Goal: Find specific page/section: Find specific page/section

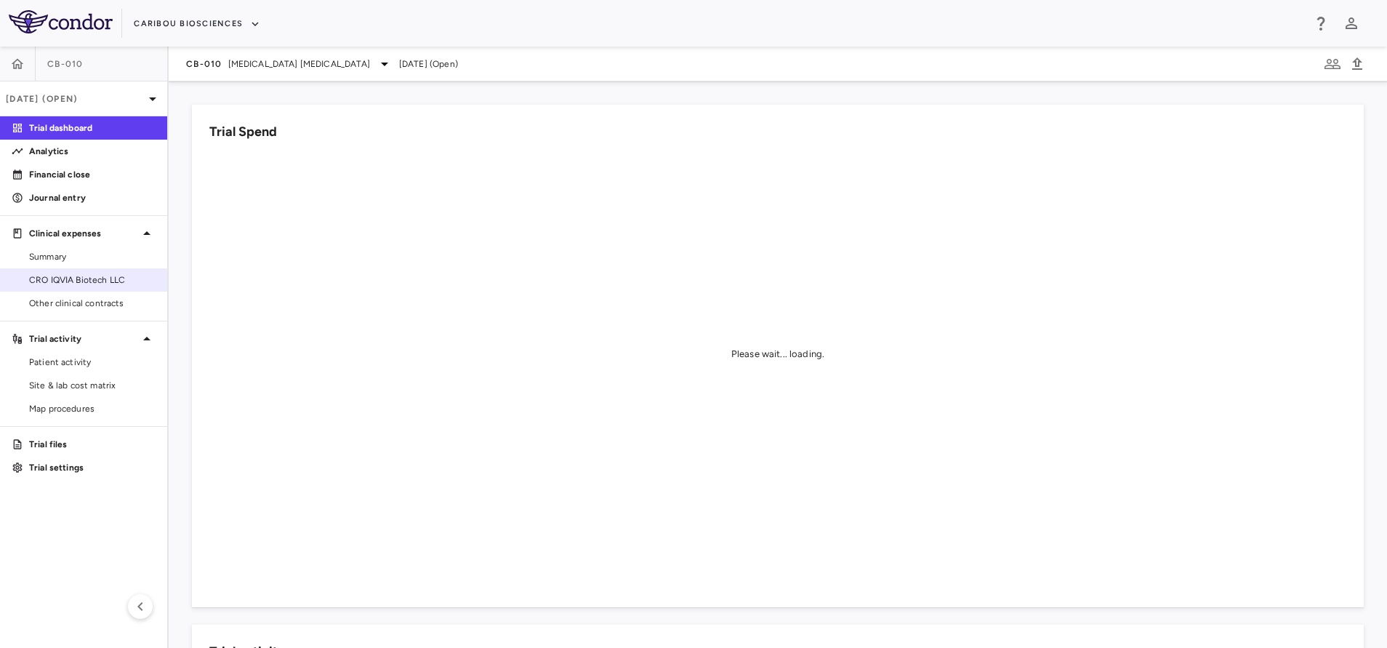
click at [85, 273] on span "CRO IQVIA Biotech LLC" at bounding box center [92, 279] width 127 height 13
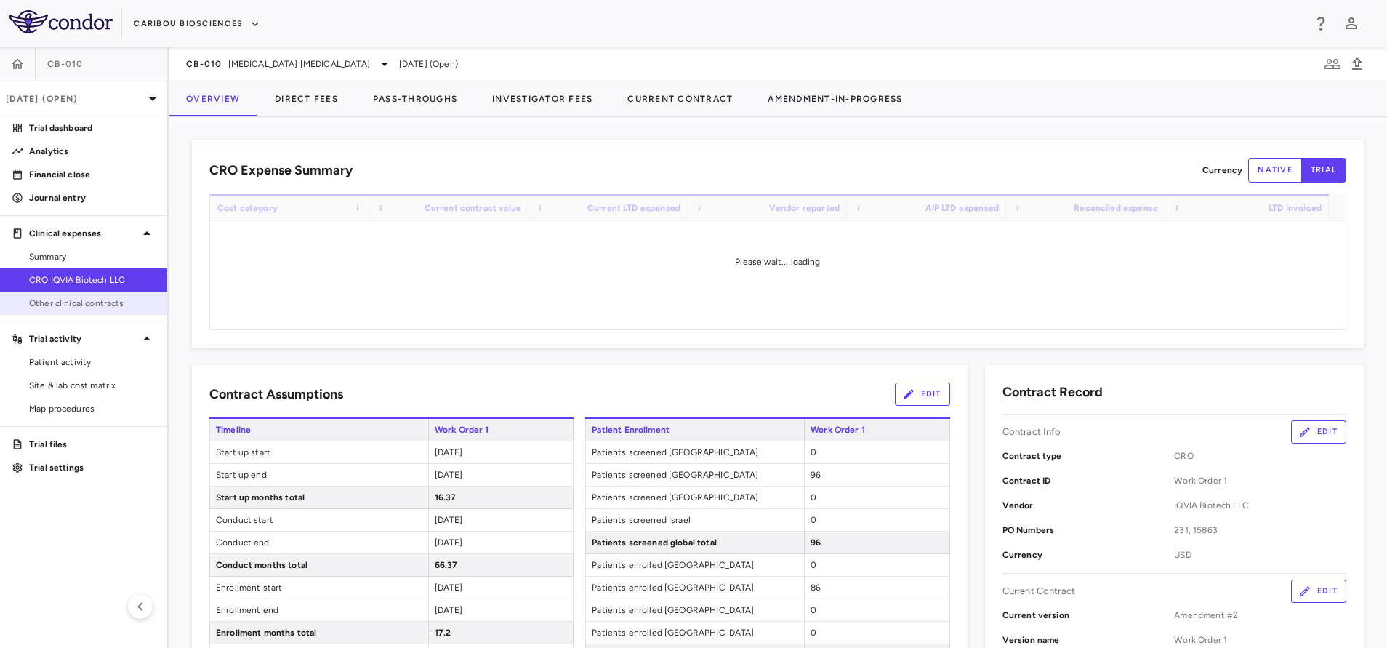
click at [97, 302] on span "Other clinical contracts" at bounding box center [92, 303] width 127 height 13
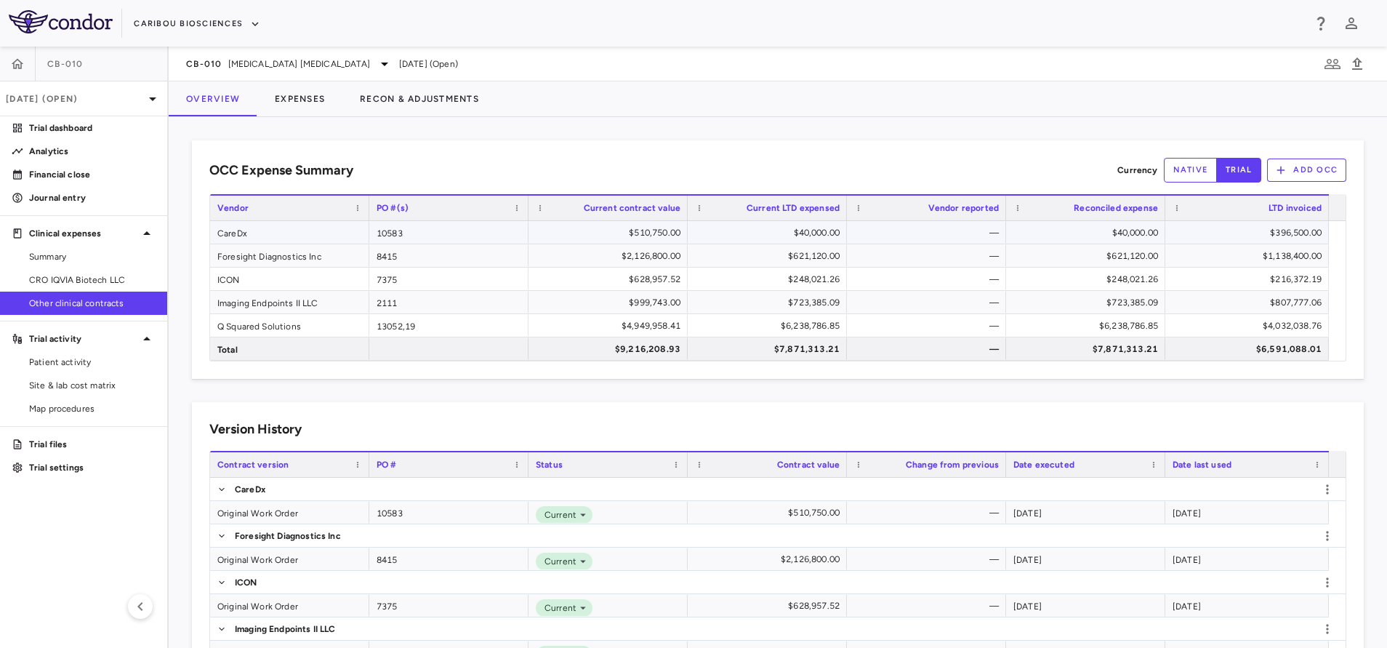
click at [263, 234] on div "CareDx" at bounding box center [289, 232] width 159 height 23
click at [446, 92] on button "Recon & Adjustments" at bounding box center [419, 98] width 154 height 35
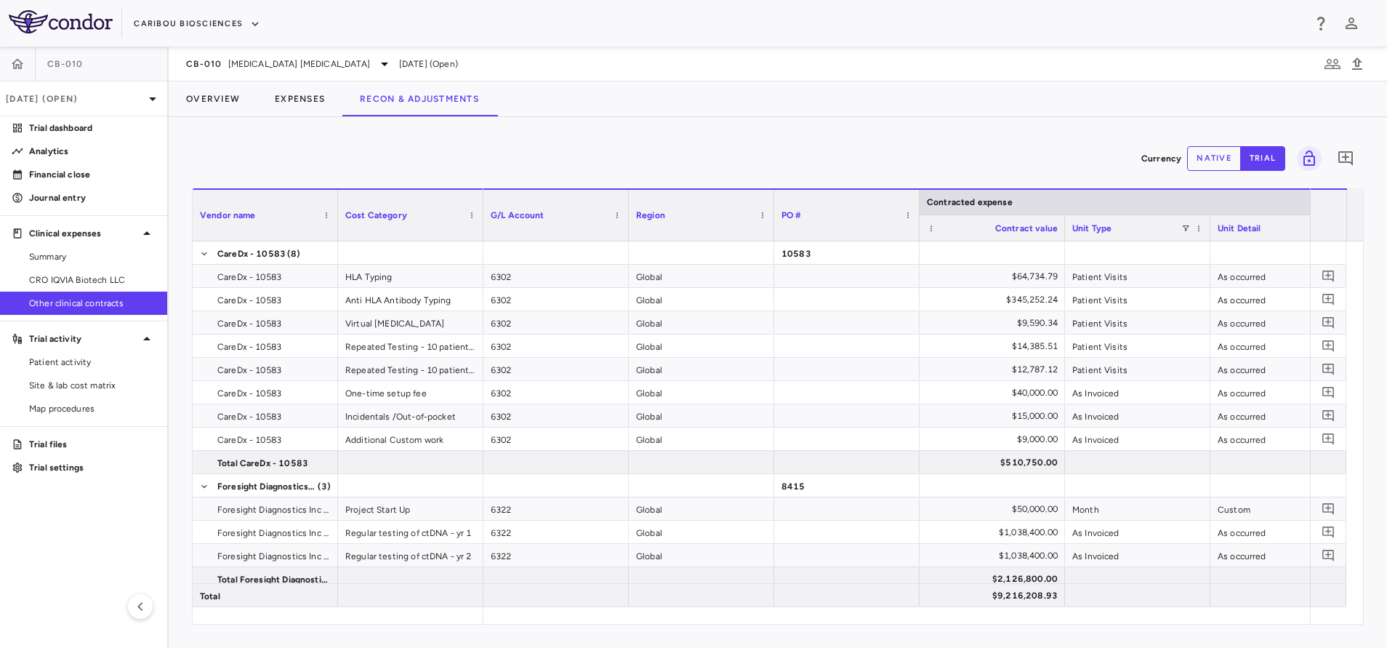
click at [1211, 158] on button "native" at bounding box center [1214, 158] width 54 height 25
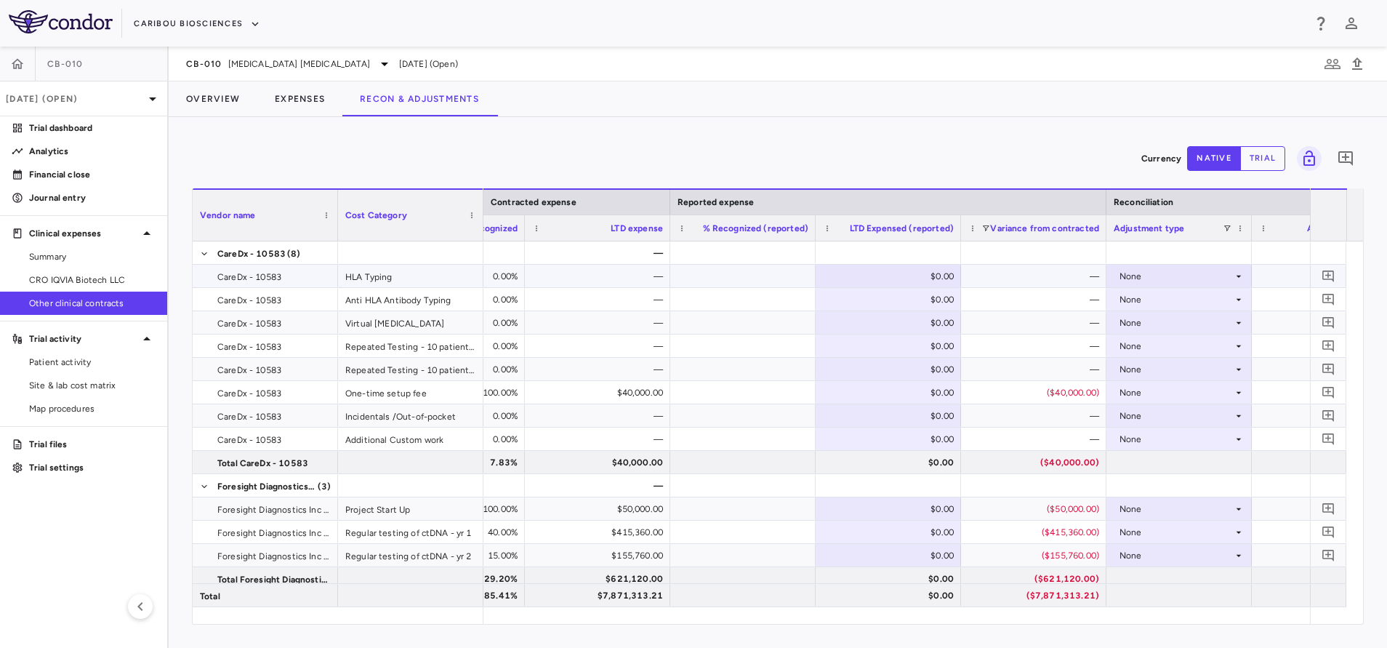
click at [753, 278] on div at bounding box center [743, 275] width 131 height 21
click at [620, 281] on div "—" at bounding box center [600, 276] width 125 height 23
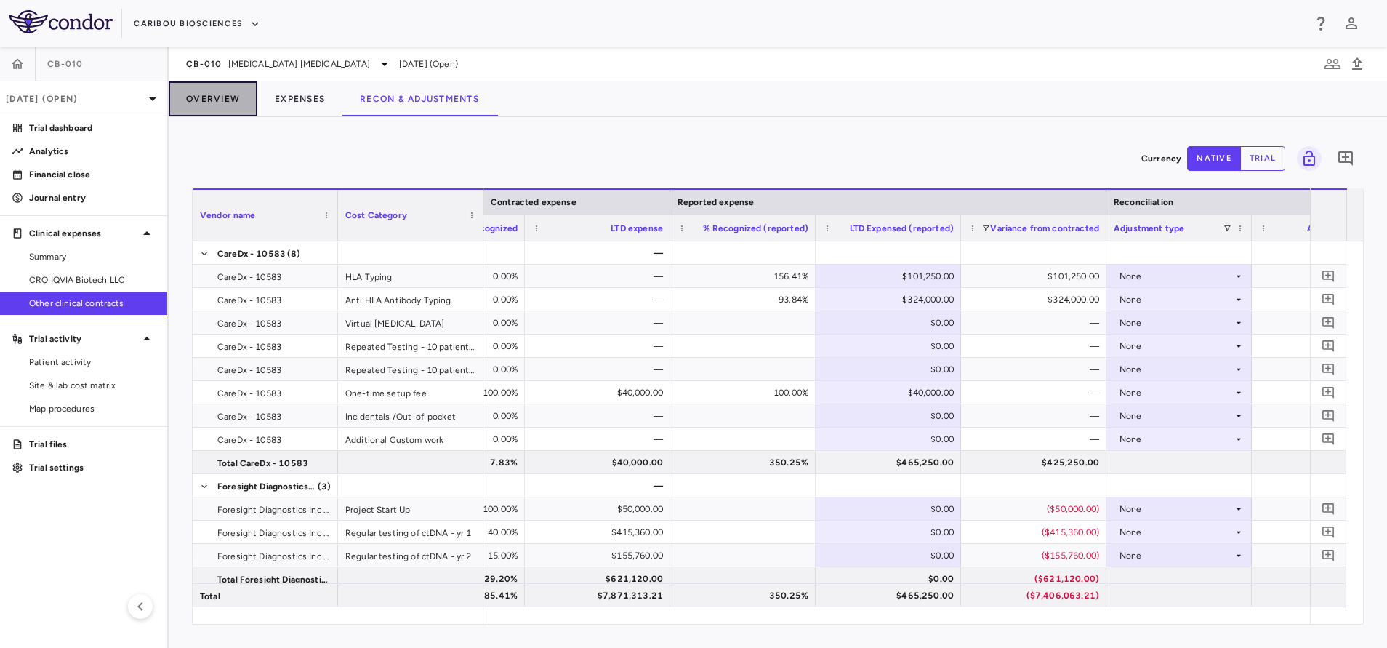
click at [207, 106] on button "Overview" at bounding box center [213, 98] width 89 height 35
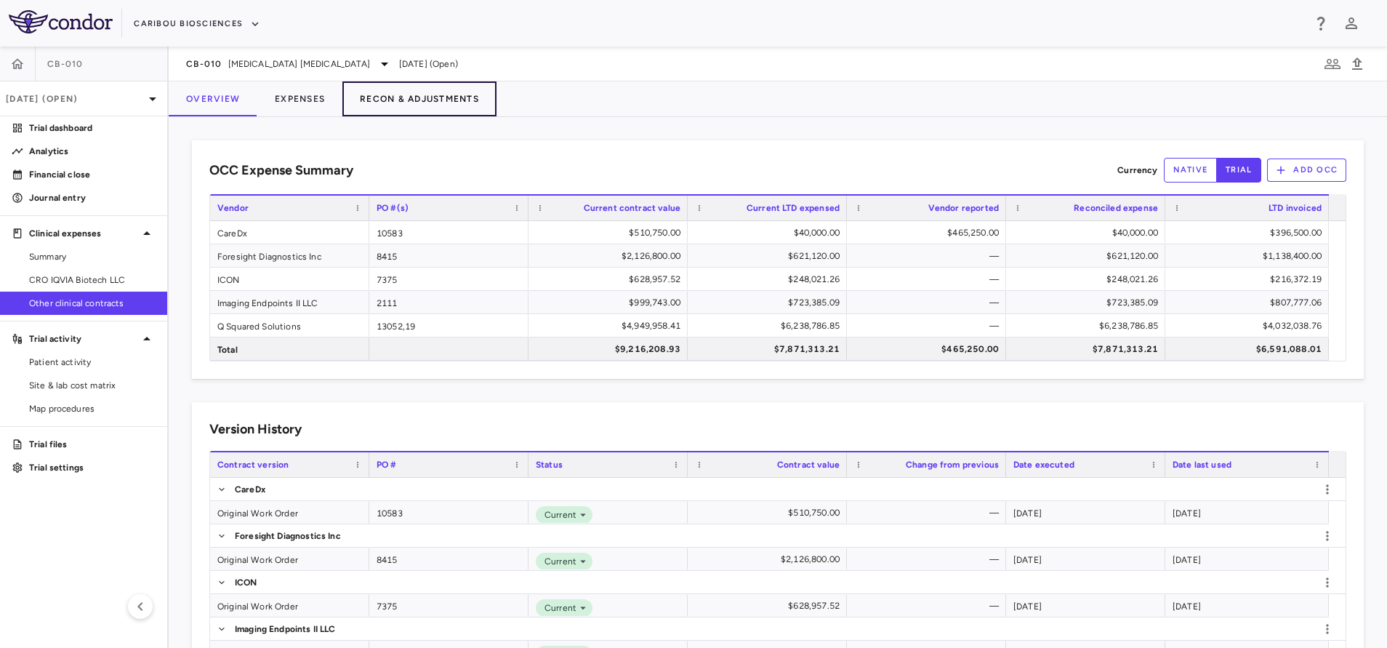
click at [435, 92] on button "Recon & Adjustments" at bounding box center [419, 98] width 154 height 35
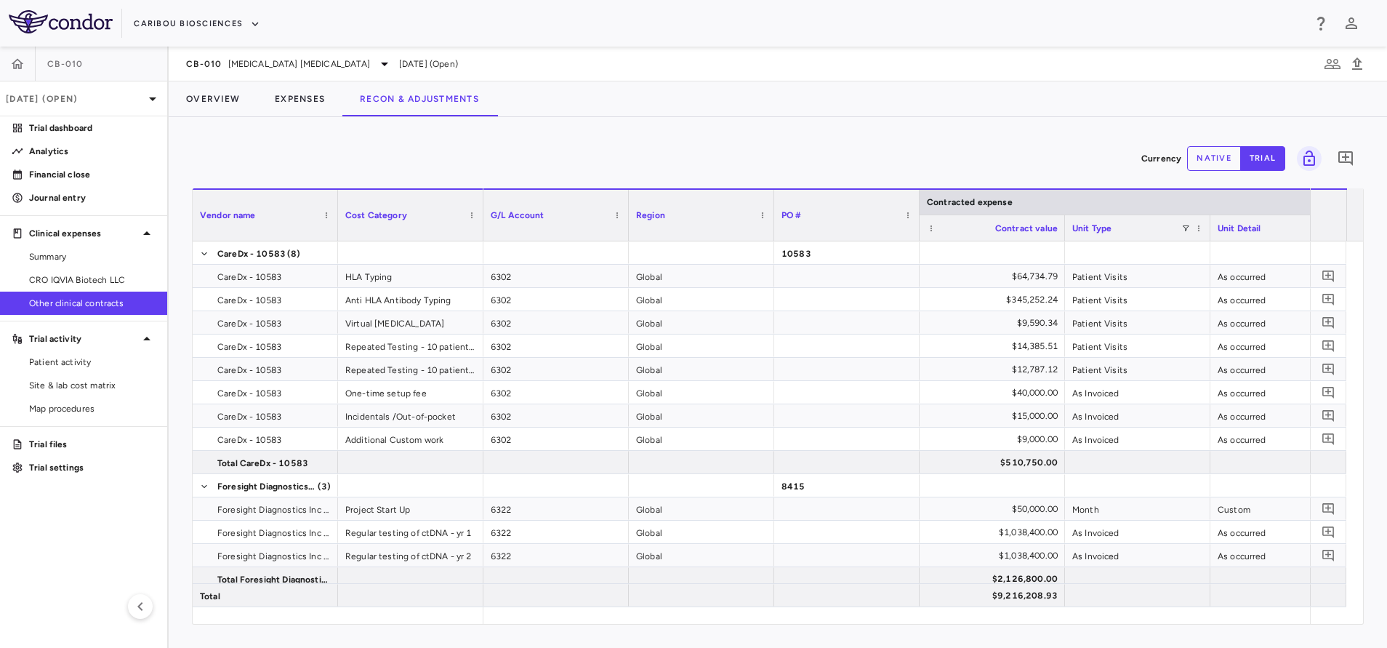
click at [1205, 156] on button "native" at bounding box center [1214, 158] width 54 height 25
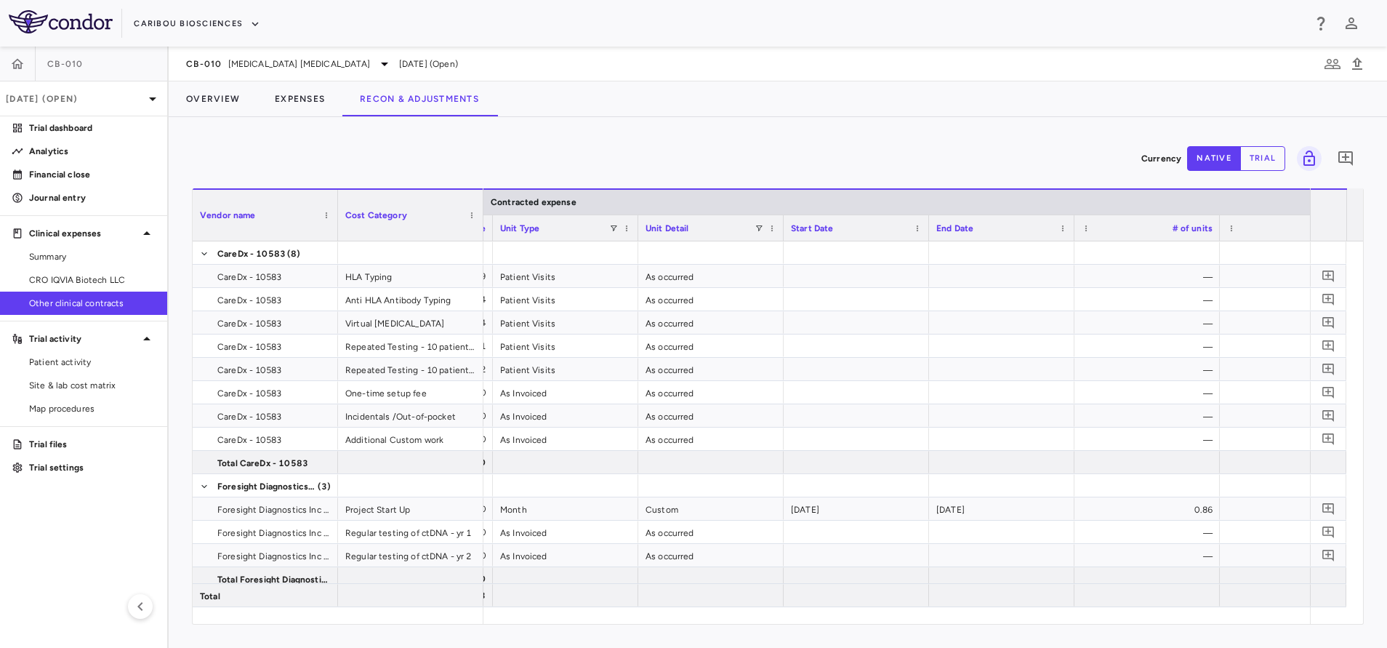
scroll to position [0, 623]
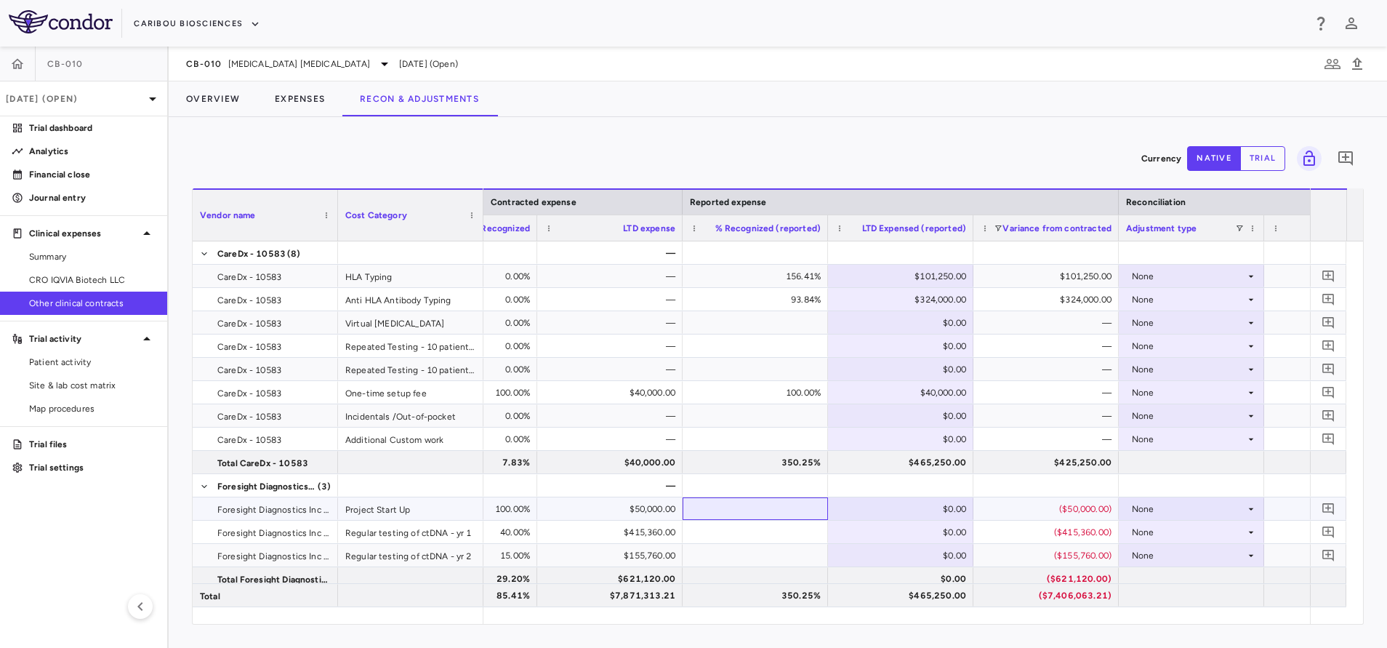
click at [809, 513] on div at bounding box center [755, 508] width 131 height 21
